Goal: Find specific page/section: Find specific page/section

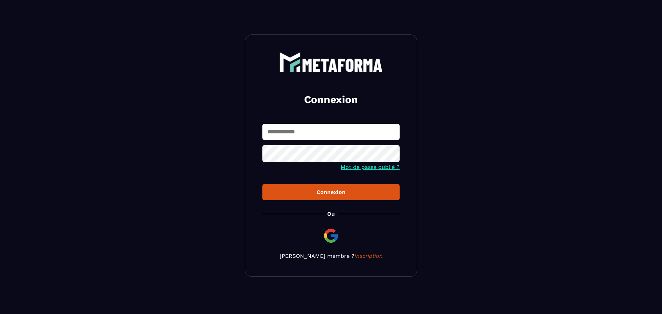
type input "**********"
click at [332, 194] on div "Connexion" at bounding box center [331, 192] width 126 height 7
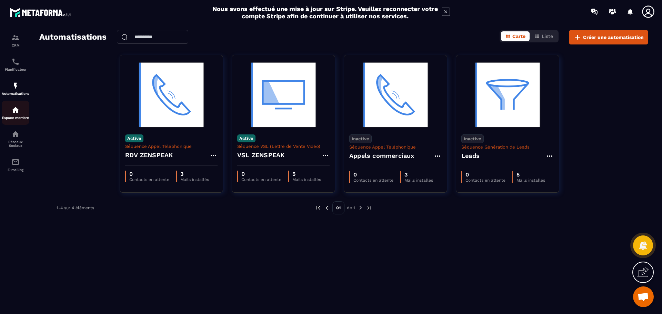
click at [17, 112] on img at bounding box center [15, 110] width 8 height 8
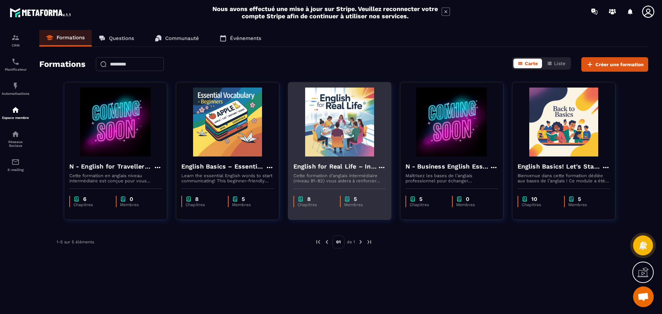
click at [340, 144] on img at bounding box center [339, 122] width 92 height 69
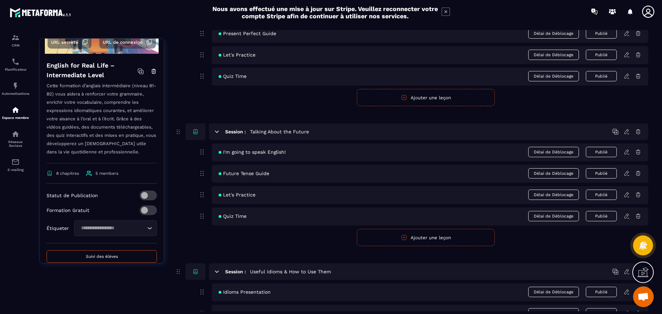
scroll to position [36, 0]
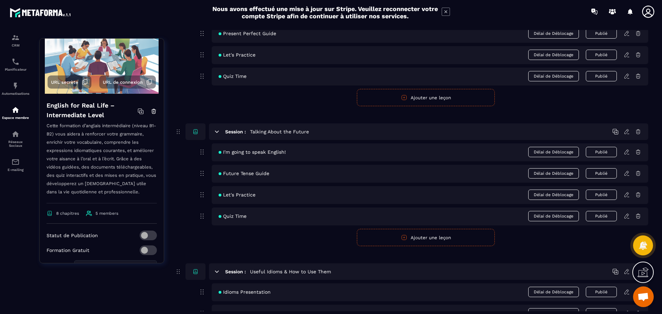
click at [130, 80] on span "URL de connexion" at bounding box center [123, 82] width 40 height 5
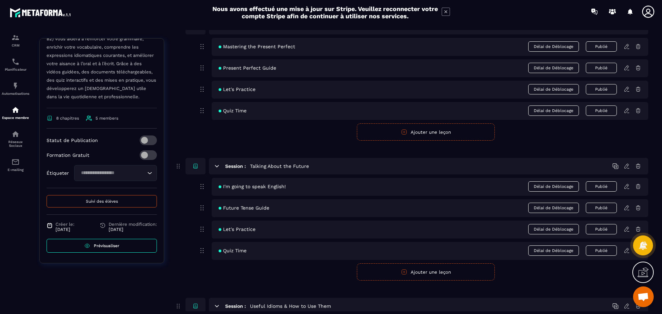
scroll to position [103, 0]
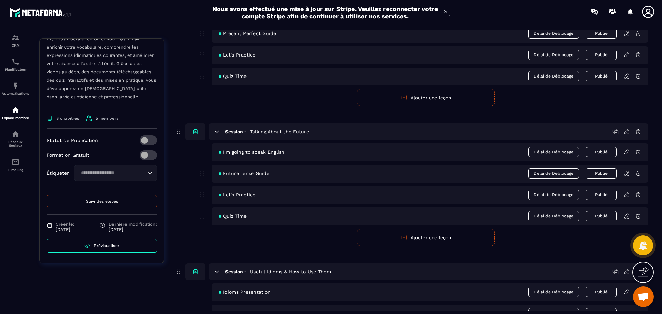
click at [122, 244] on link "Prévisualiser" at bounding box center [102, 246] width 110 height 14
